Goal: Task Accomplishment & Management: Manage account settings

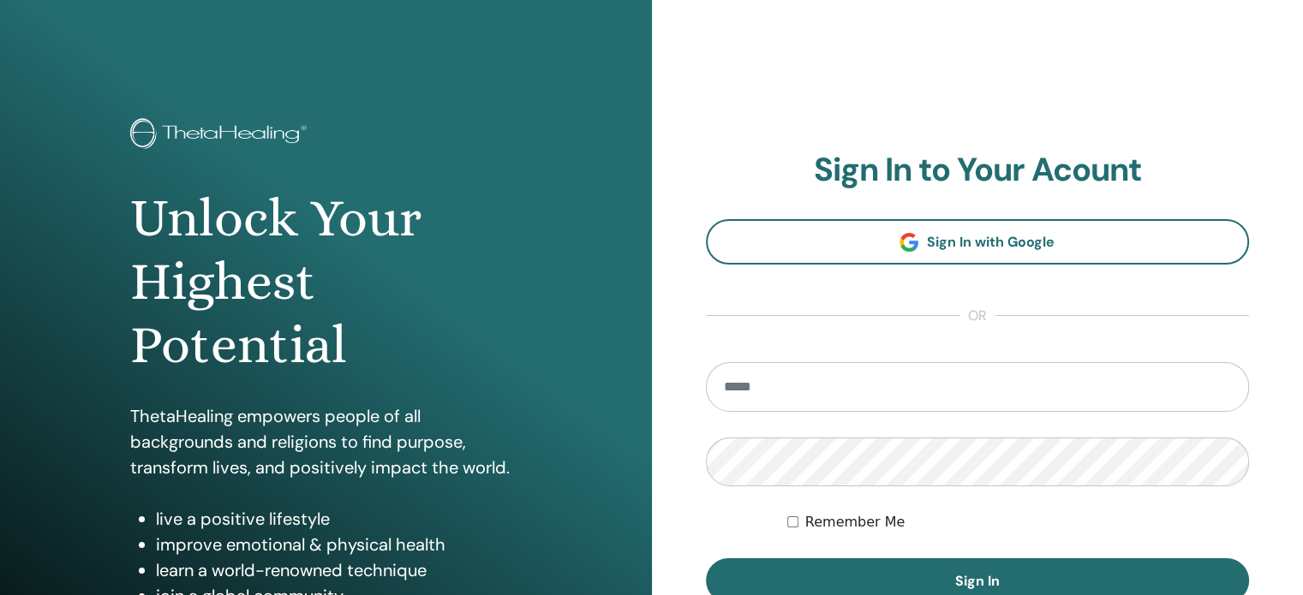
click at [751, 389] on input "email" at bounding box center [978, 387] width 544 height 50
type input "**********"
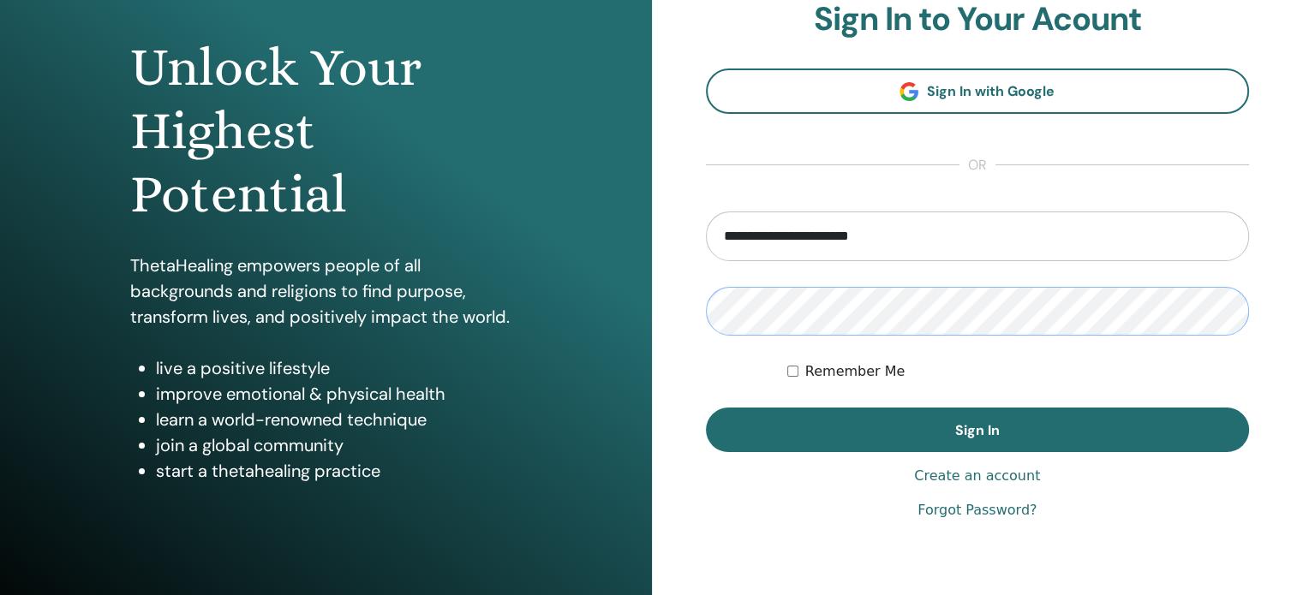
scroll to position [171, 0]
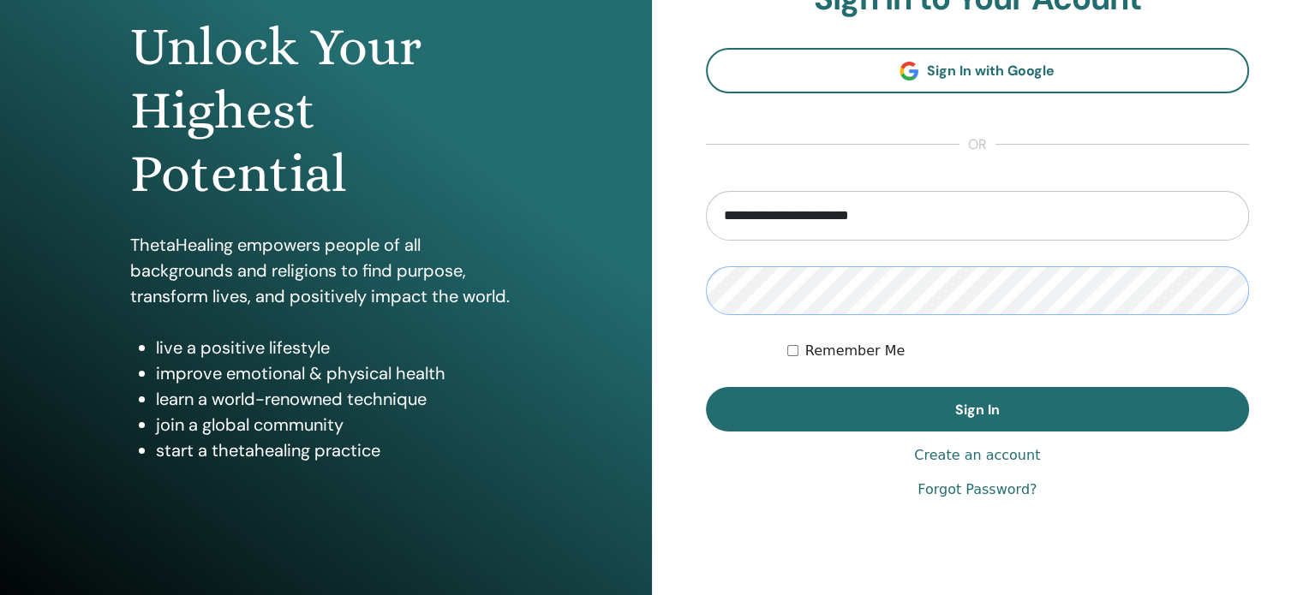
click at [706, 387] on button "Sign In" at bounding box center [978, 409] width 544 height 45
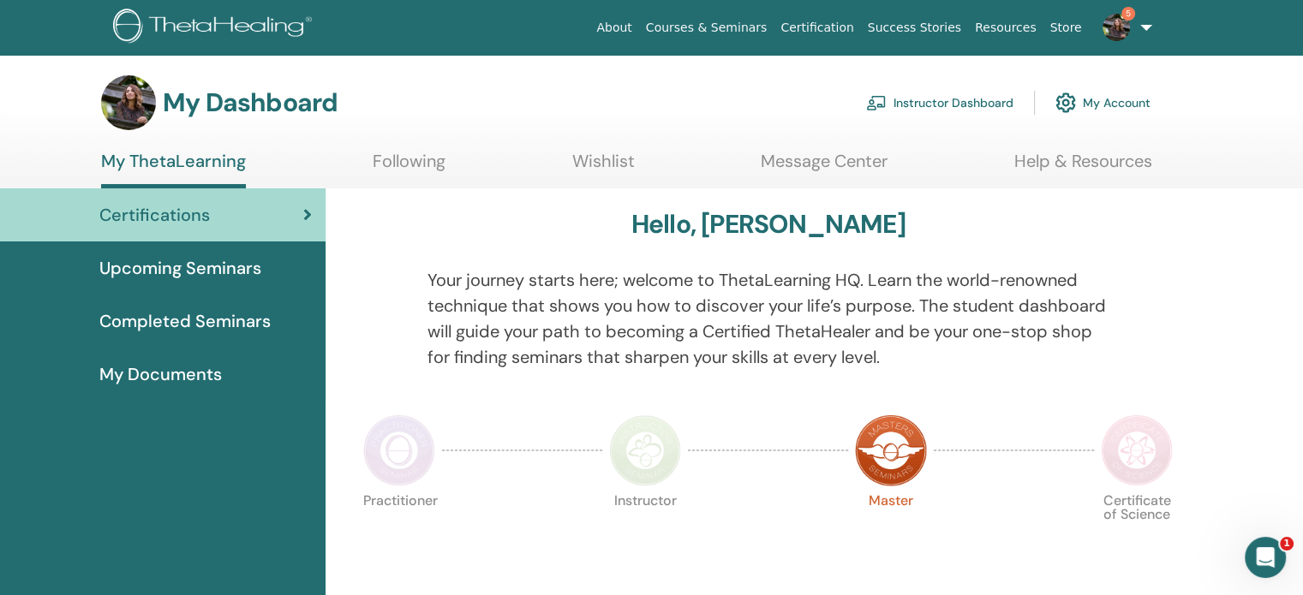
click at [947, 99] on link "Instructor Dashboard" at bounding box center [939, 103] width 147 height 38
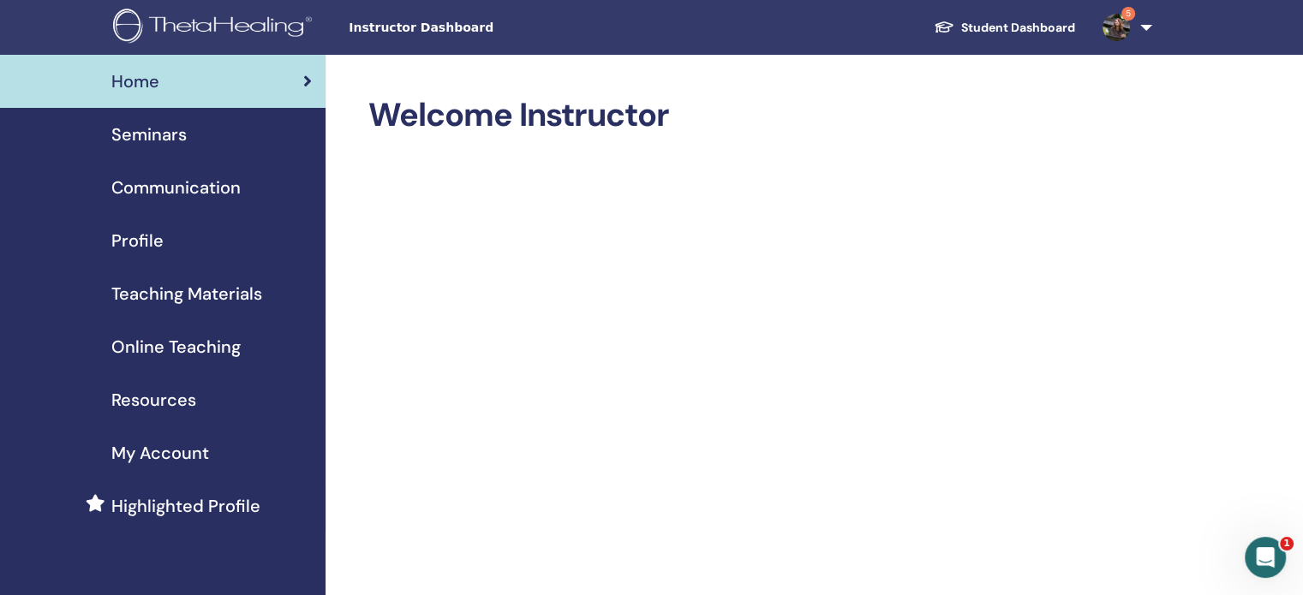
click at [206, 140] on div "Seminars" at bounding box center [163, 135] width 298 height 26
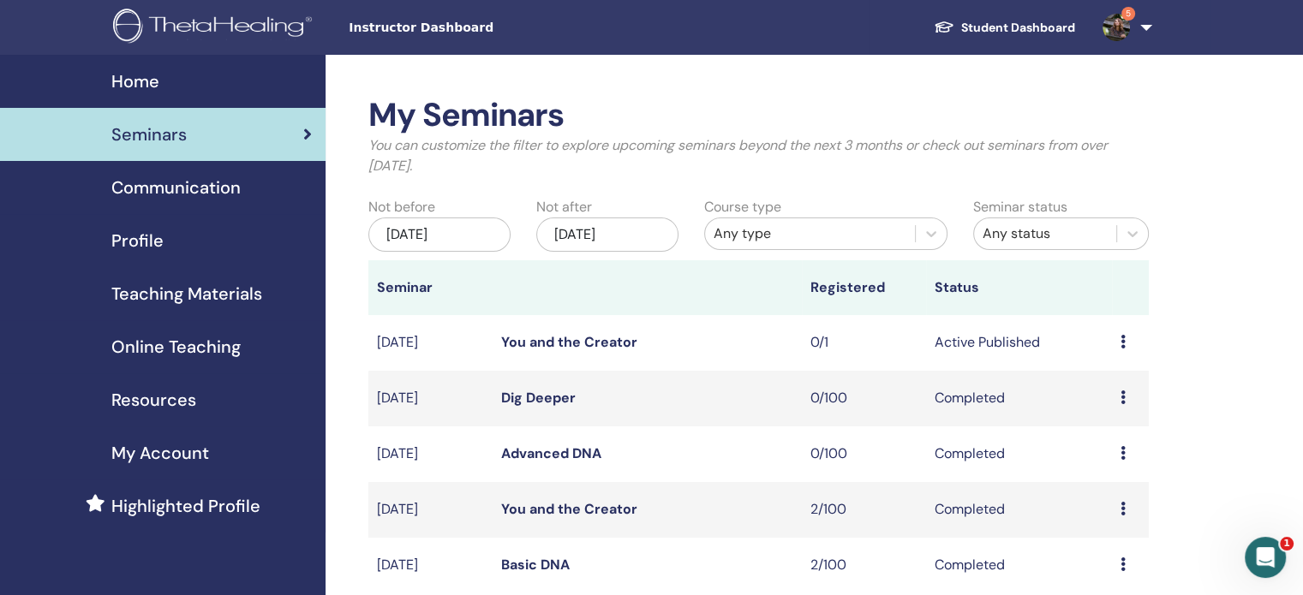
click at [1124, 345] on icon at bounding box center [1123, 342] width 5 height 14
click at [1104, 417] on link "Attendees" at bounding box center [1112, 411] width 65 height 18
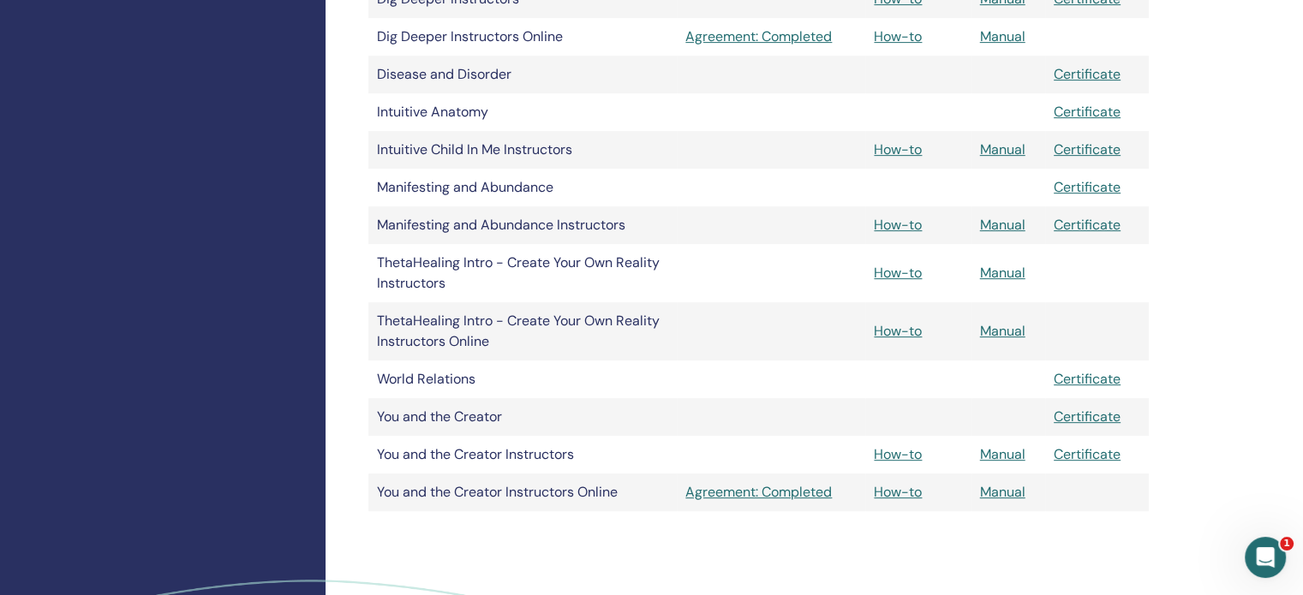
scroll to position [685, 0]
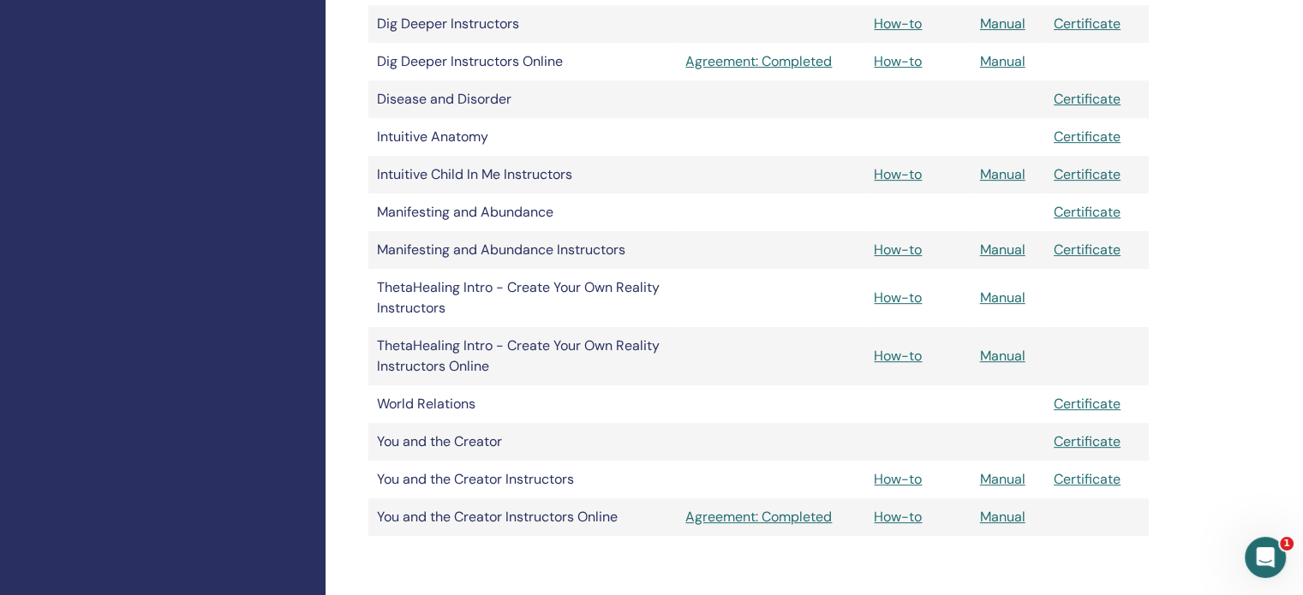
click at [620, 208] on td "Manifesting and Abundance" at bounding box center [522, 213] width 308 height 38
click at [1080, 216] on link "Certificate" at bounding box center [1087, 212] width 67 height 18
click at [1079, 248] on link "Certificate" at bounding box center [1087, 250] width 67 height 18
click at [898, 250] on link "How-to" at bounding box center [898, 250] width 48 height 18
